Goal: Find specific page/section: Find specific page/section

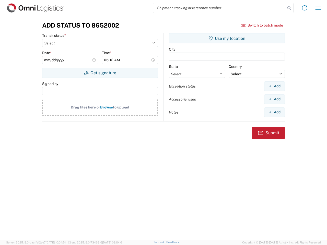
click at [219, 8] on input "search" at bounding box center [219, 8] width 132 height 10
click at [289, 8] on icon at bounding box center [289, 8] width 7 height 7
click at [305, 8] on icon at bounding box center [304, 8] width 8 height 8
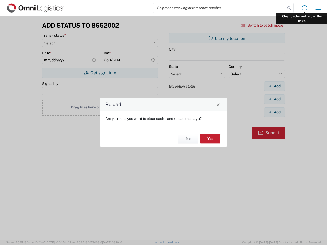
click at [318, 8] on div "Reload Are you sure, you want to clear cache and reload the page? No Yes" at bounding box center [163, 122] width 327 height 245
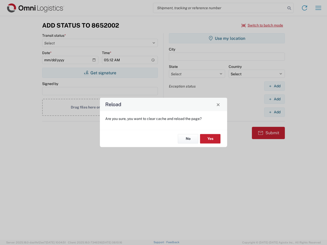
click at [262, 25] on div "Reload Are you sure, you want to clear cache and reload the page? No Yes" at bounding box center [163, 122] width 327 height 245
click at [100, 73] on div "Reload Are you sure, you want to clear cache and reload the page? No Yes" at bounding box center [163, 122] width 327 height 245
click at [227, 38] on div "Reload Are you sure, you want to clear cache and reload the page? No Yes" at bounding box center [163, 122] width 327 height 245
click at [274, 86] on div "Reload Are you sure, you want to clear cache and reload the page? No Yes" at bounding box center [163, 122] width 327 height 245
click at [274, 99] on div "Reload Are you sure, you want to clear cache and reload the page? No Yes" at bounding box center [163, 122] width 327 height 245
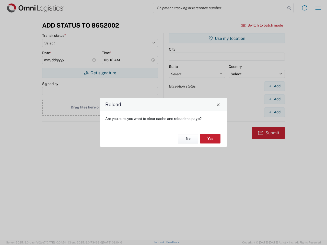
click at [274, 112] on div "Reload Are you sure, you want to clear cache and reload the page? No Yes" at bounding box center [163, 122] width 327 height 245
